Goal: Task Accomplishment & Management: Manage account settings

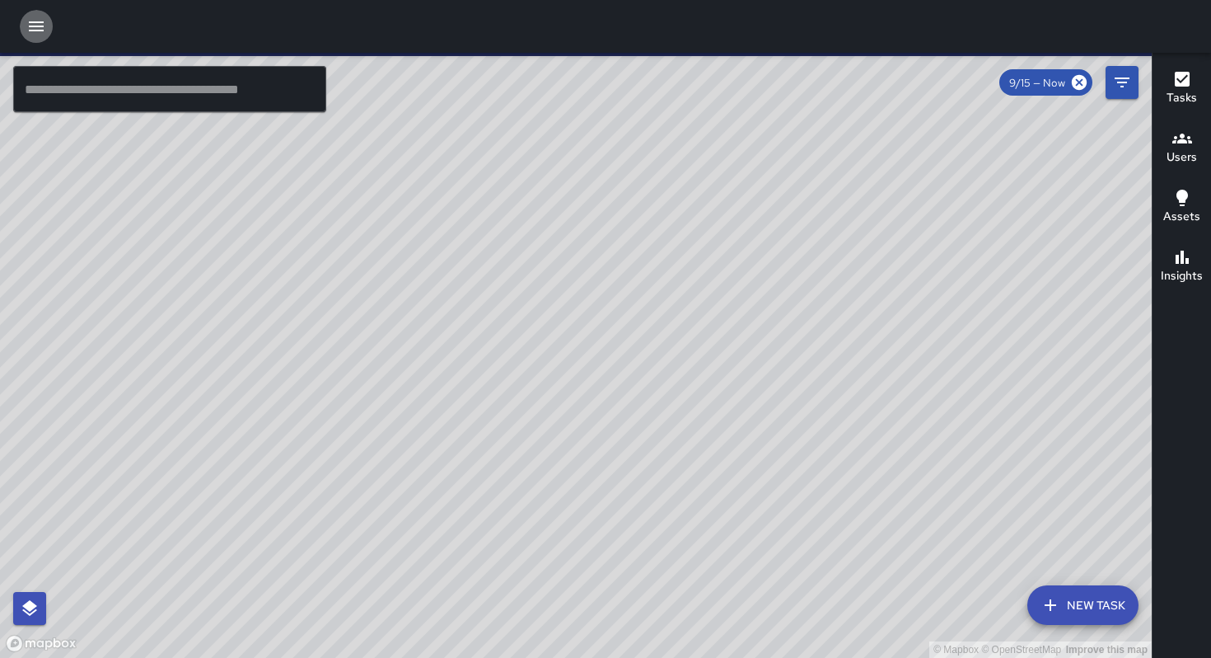
click at [41, 30] on icon "button" at bounding box center [36, 26] width 15 height 10
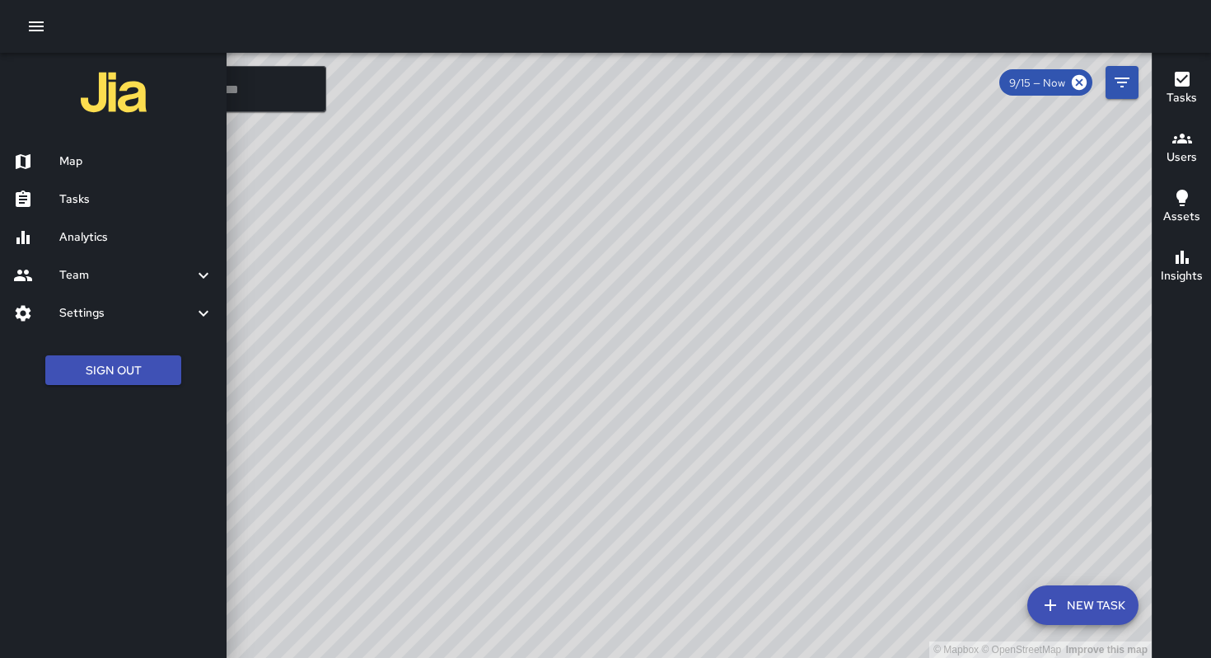
click at [140, 278] on h6 "Team" at bounding box center [126, 275] width 134 height 18
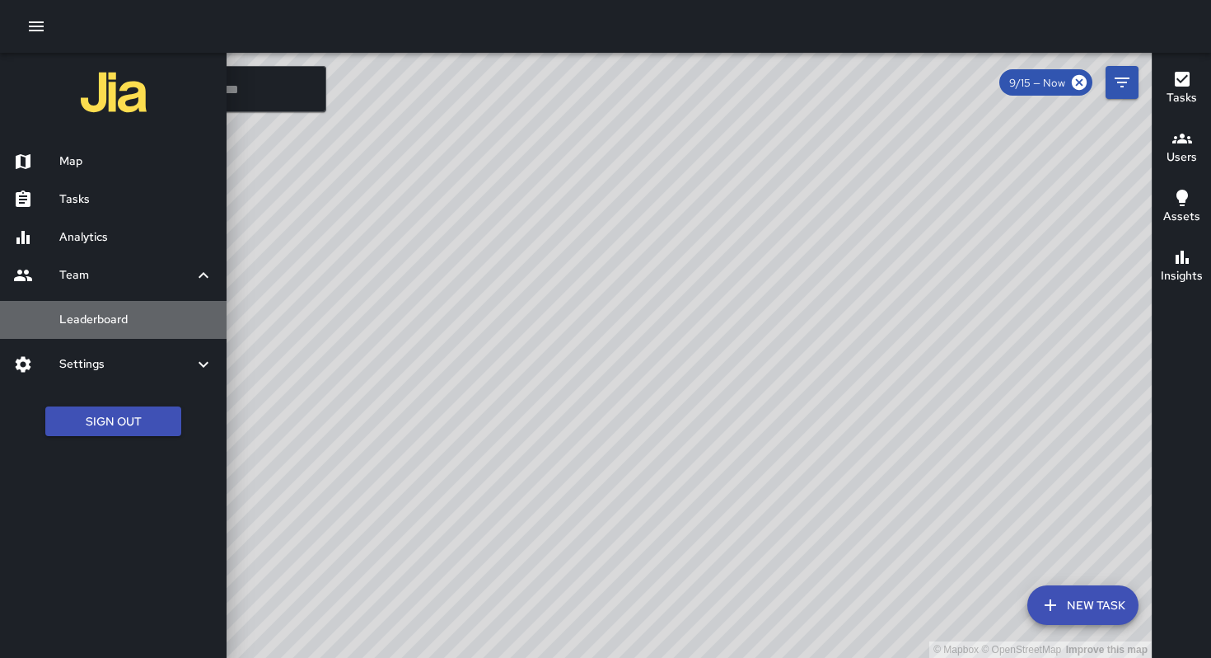
click at [131, 326] on h6 "Leaderboard" at bounding box center [136, 320] width 154 height 18
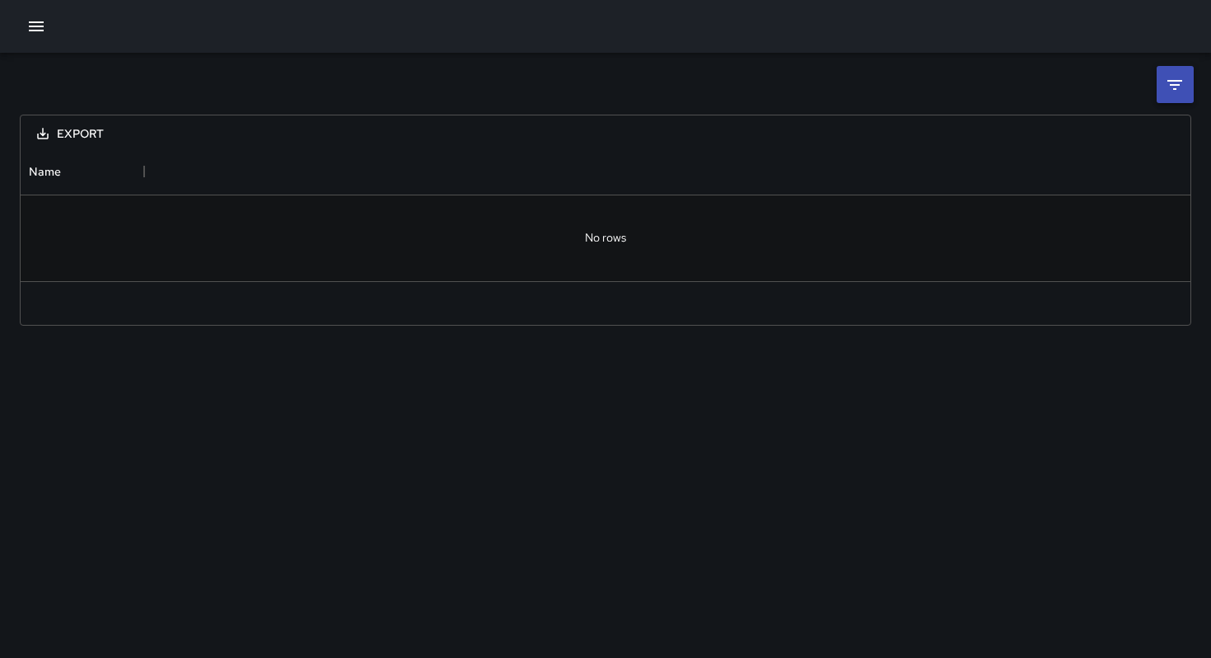
scroll to position [132, 1170]
click at [29, 35] on icon "button" at bounding box center [36, 26] width 20 height 20
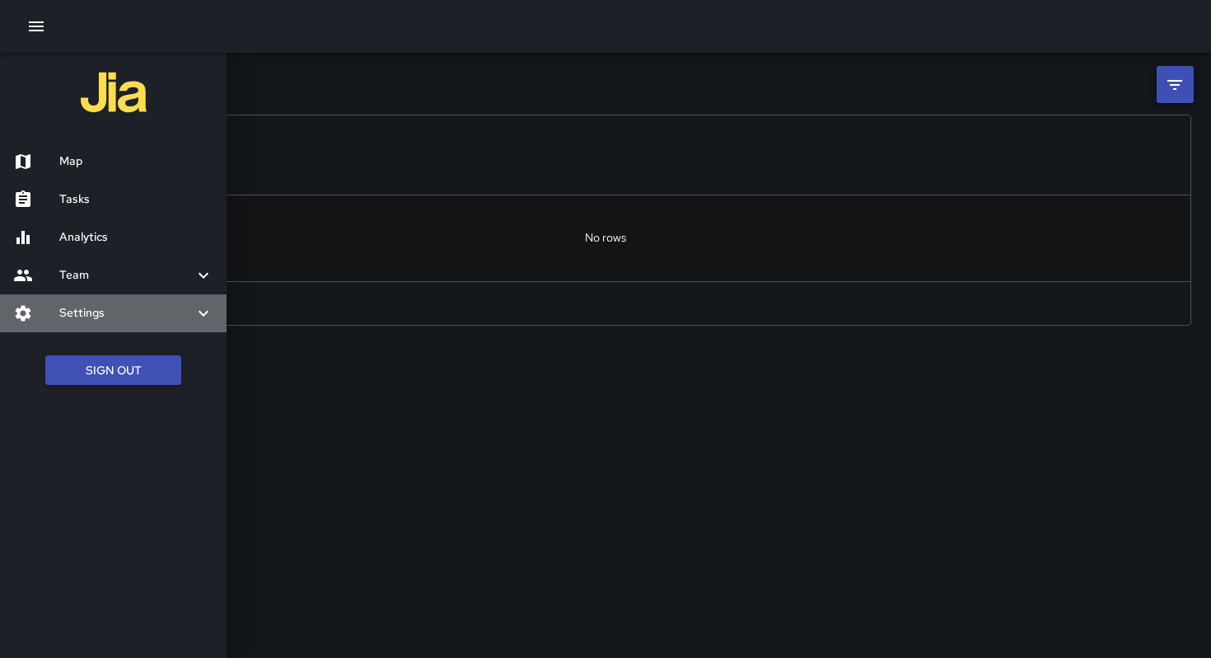
click at [96, 325] on div "Settings" at bounding box center [113, 313] width 227 height 38
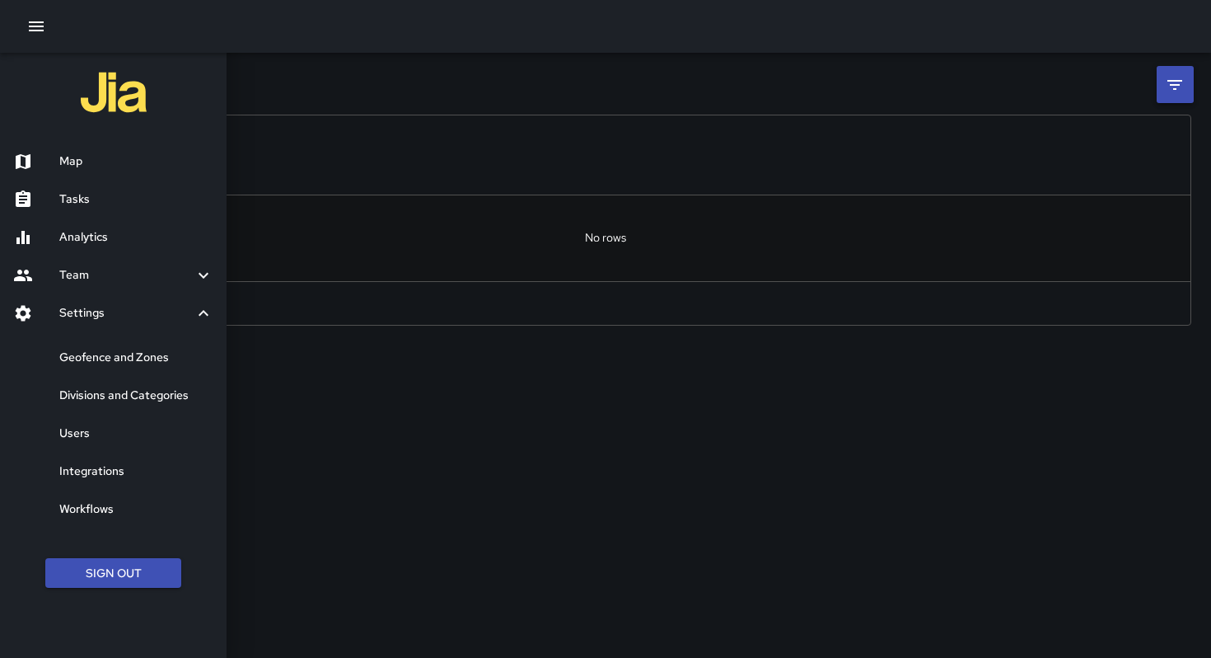
drag, startPoint x: 72, startPoint y: 440, endPoint x: 96, endPoint y: 426, distance: 27.7
click at [72, 440] on h6 "Users" at bounding box center [136, 433] width 154 height 18
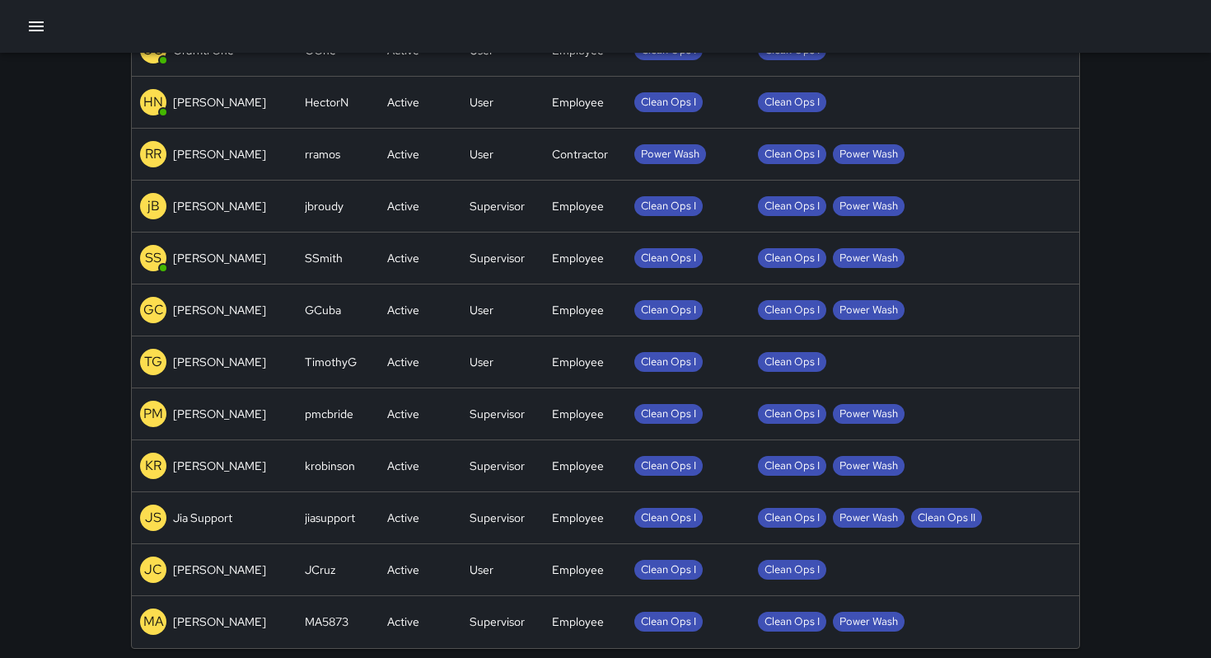
scroll to position [317, 0]
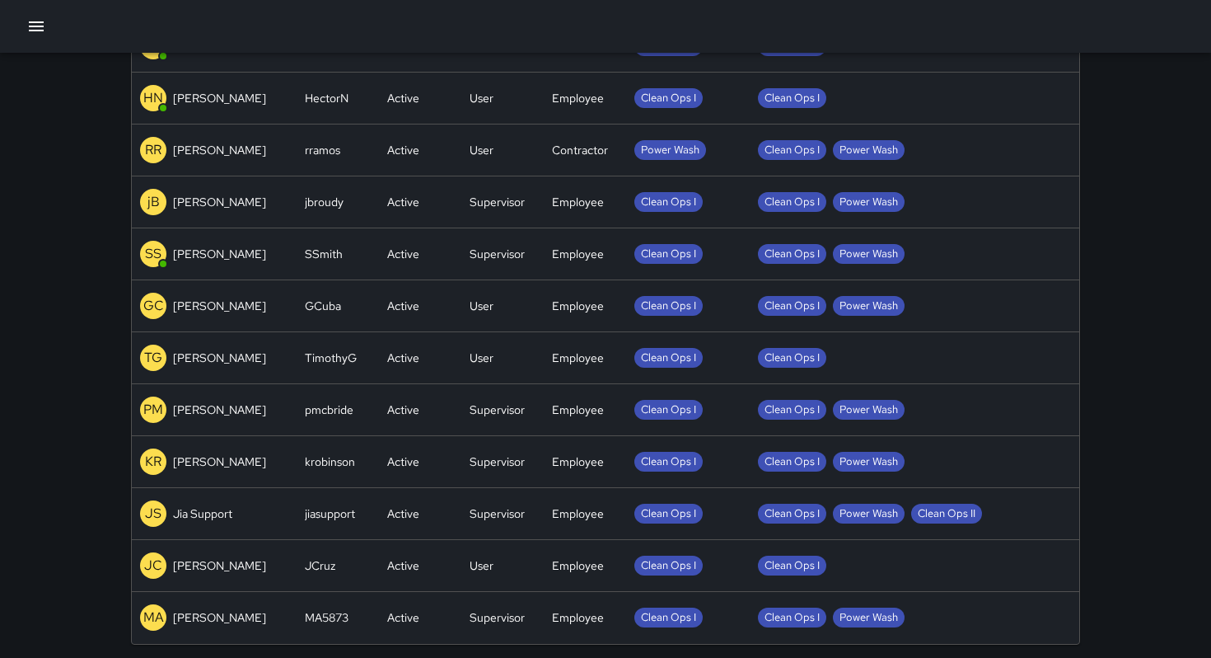
click at [939, 555] on div "Clean Ops I" at bounding box center [915, 566] width 330 height 52
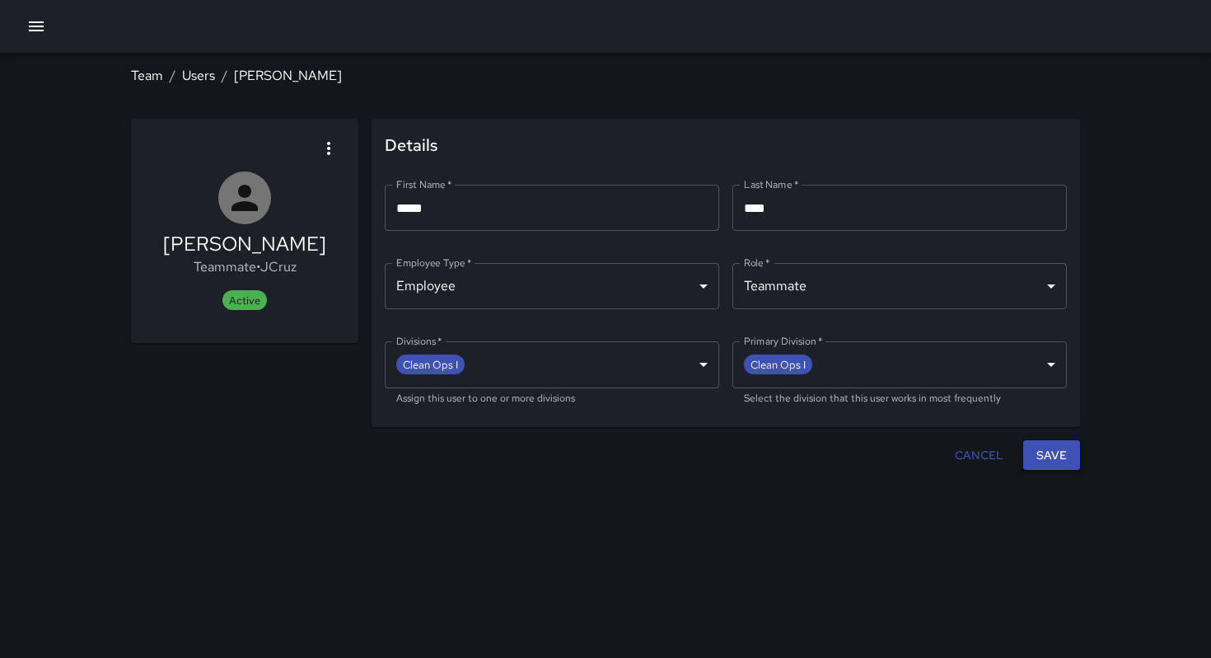
click at [1046, 454] on button "Save" at bounding box center [1051, 455] width 57 height 30
click at [33, 28] on icon "button" at bounding box center [36, 26] width 20 height 20
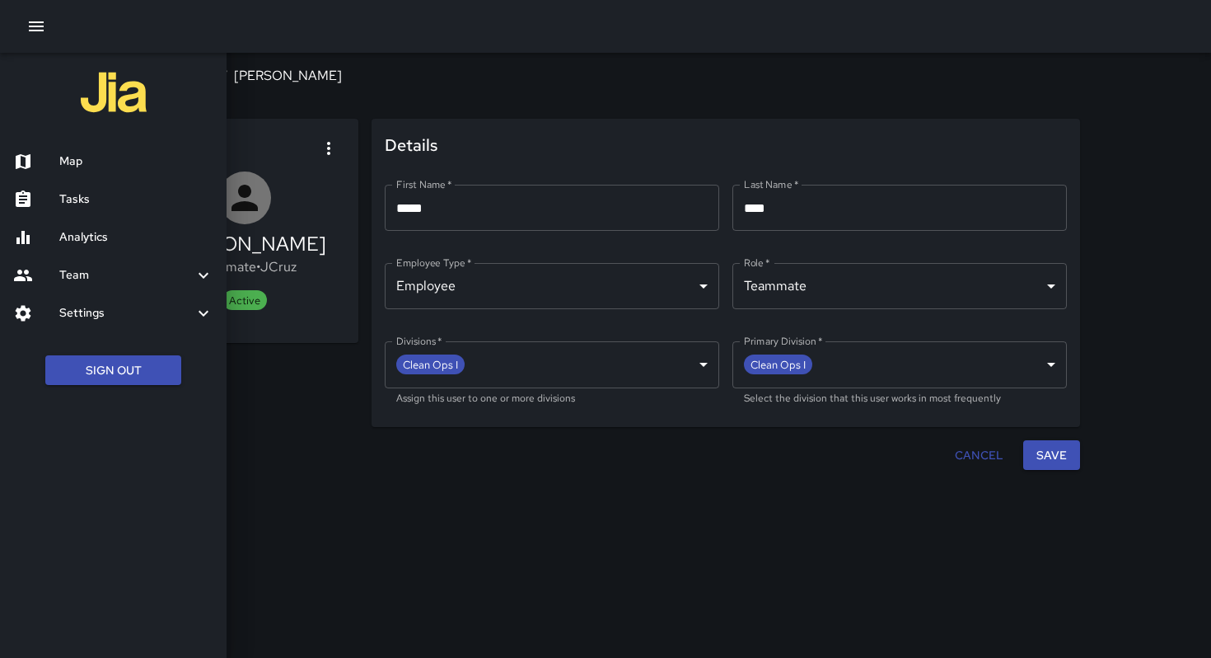
click at [66, 153] on h6 "Map" at bounding box center [136, 161] width 154 height 18
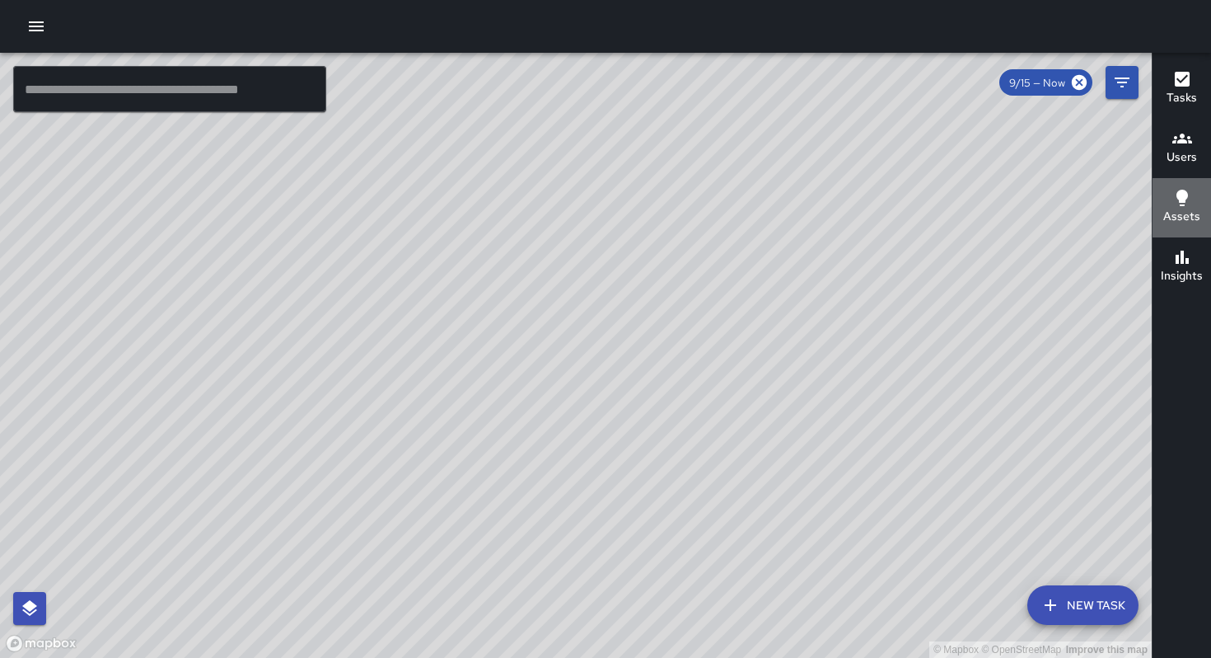
click at [1179, 189] on icon "button" at bounding box center [1183, 198] width 20 height 20
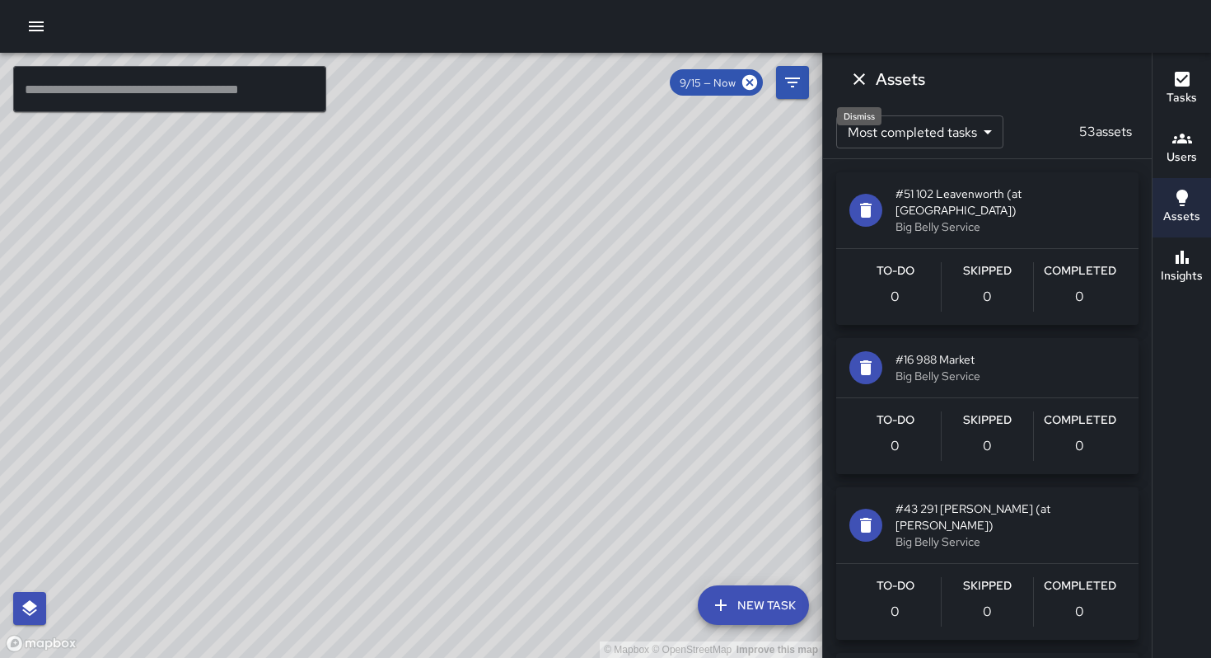
click at [867, 78] on icon "Dismiss" at bounding box center [860, 79] width 20 height 20
